Goal: Find specific page/section: Find specific page/section

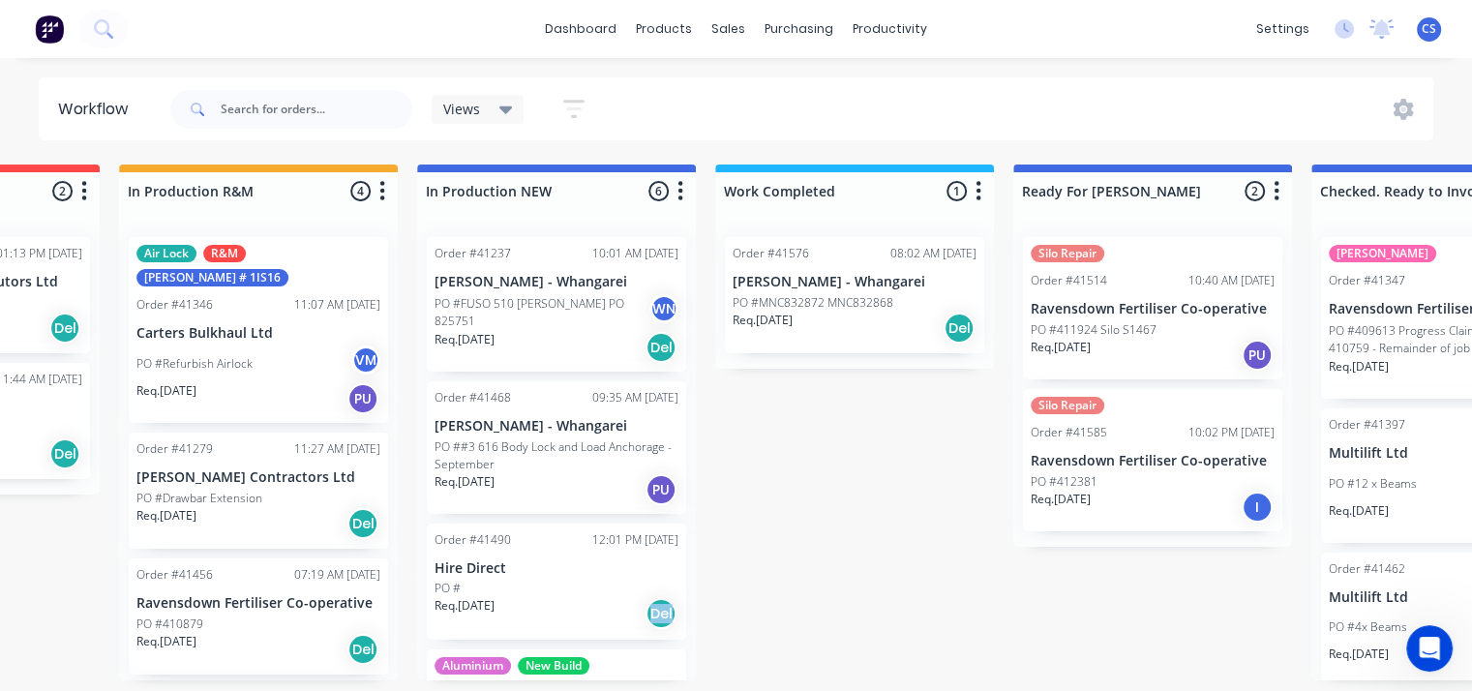
scroll to position [0, 529]
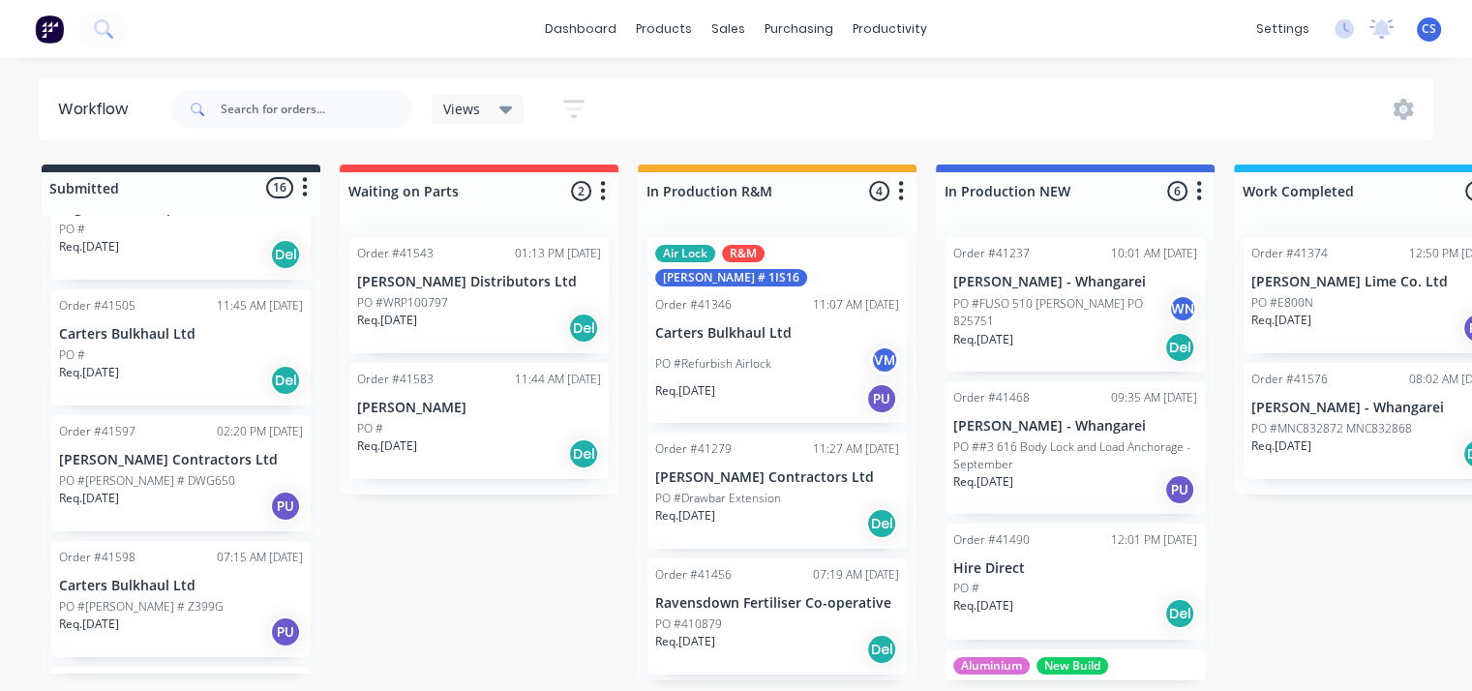
scroll to position [871, 0]
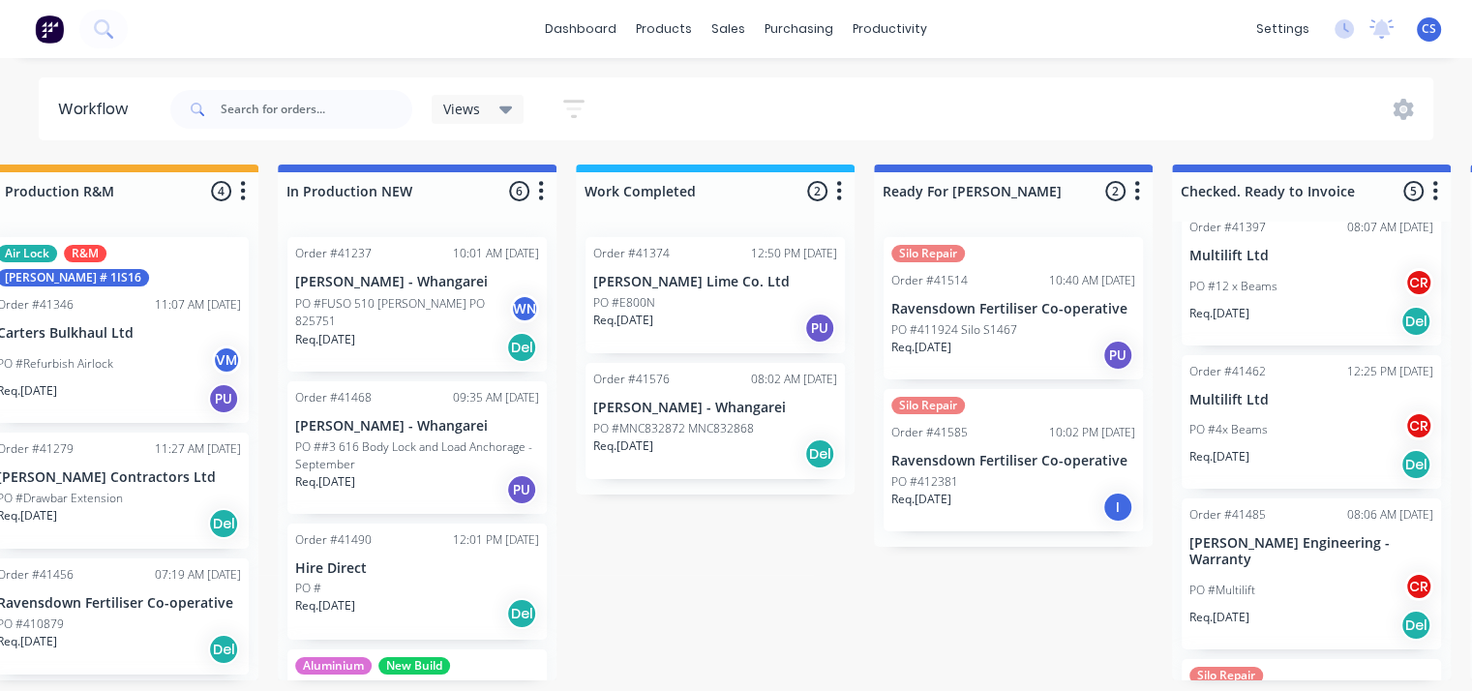
scroll to position [0, 0]
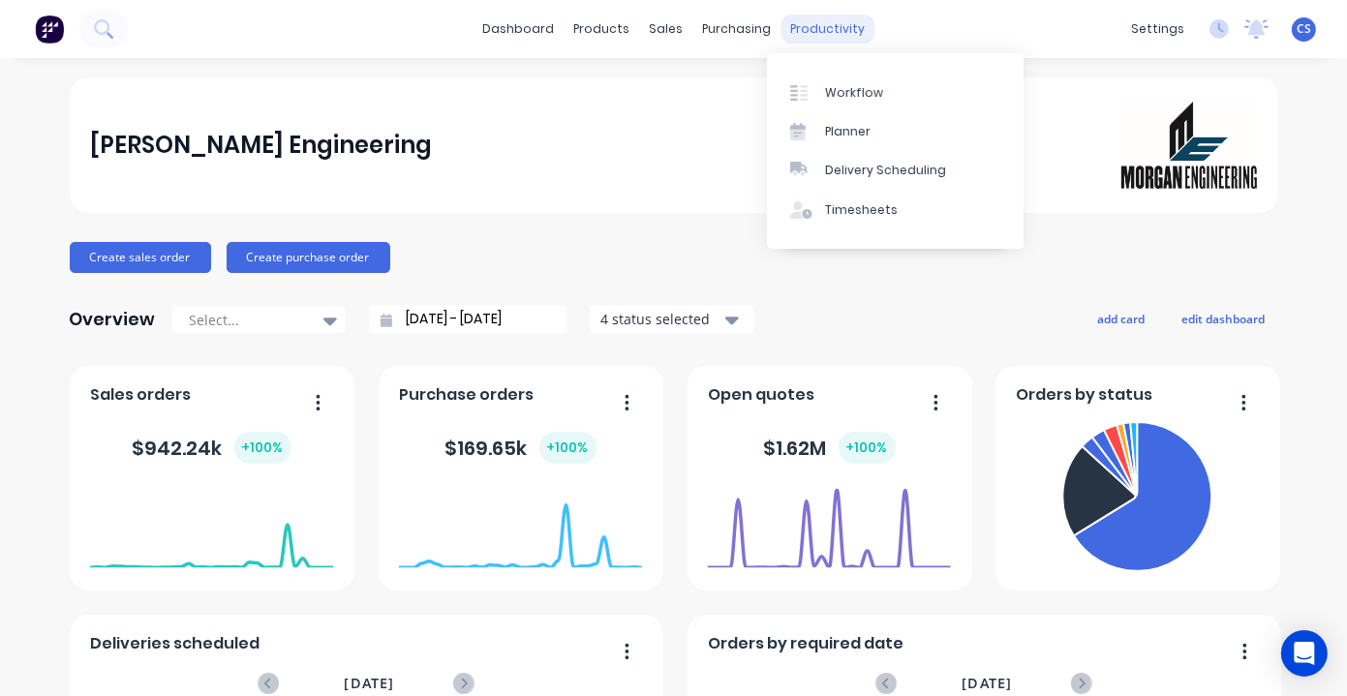
click at [835, 28] on div "productivity" at bounding box center [827, 29] width 94 height 29
click at [847, 90] on div "Workflow" at bounding box center [854, 92] width 58 height 17
